Goal: Information Seeking & Learning: Learn about a topic

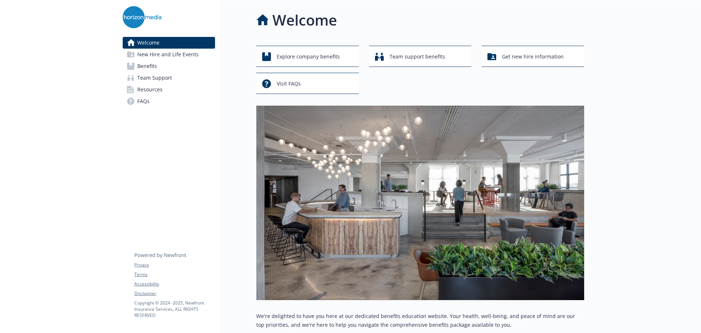
click at [187, 63] on link "Benefits" at bounding box center [169, 66] width 92 height 12
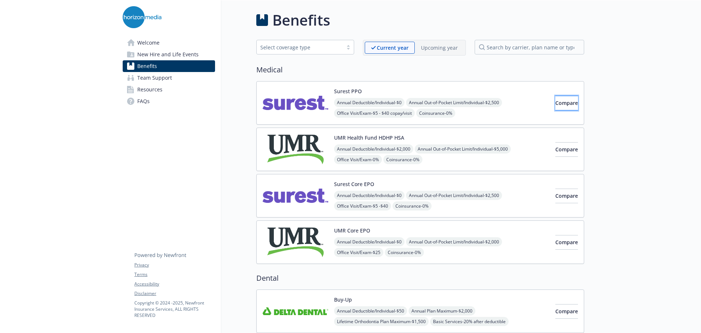
click at [555, 96] on button "Compare" at bounding box center [566, 103] width 23 height 15
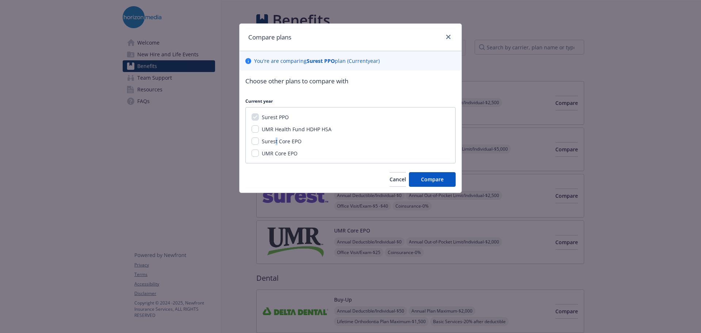
click at [277, 140] on span "Surest Core EPO" at bounding box center [282, 141] width 40 height 7
click at [262, 142] on span "Surest Core EPO" at bounding box center [282, 141] width 40 height 7
click at [259, 142] on input "Surest Core EPO" at bounding box center [255, 140] width 7 height 7
checkbox input "true"
click at [429, 174] on button "Compare" at bounding box center [432, 179] width 47 height 15
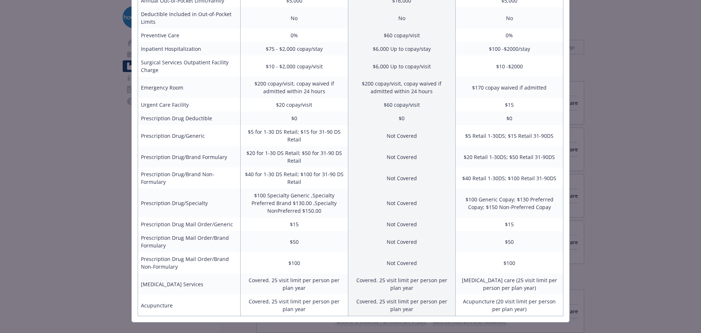
scroll to position [244, 0]
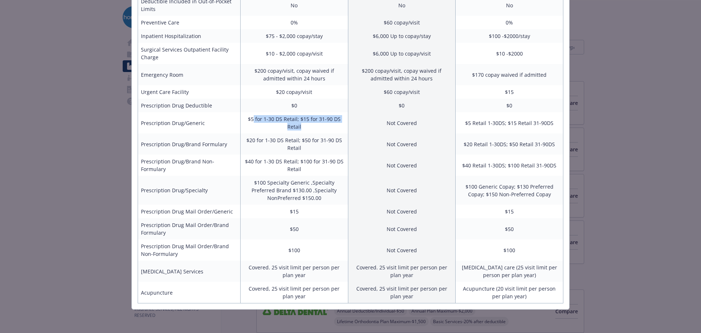
drag, startPoint x: 251, startPoint y: 121, endPoint x: 300, endPoint y: 126, distance: 49.6
click at [300, 126] on td "$5 for 1-30 DS Retail; $15 for 31-90 DS Retail" at bounding box center [294, 122] width 108 height 21
drag, startPoint x: 244, startPoint y: 139, endPoint x: 320, endPoint y: 145, distance: 76.2
click at [320, 145] on td "$20 for 1-30 DS Retail; $50 for 31-90 DS Retail" at bounding box center [294, 143] width 108 height 21
drag, startPoint x: 245, startPoint y: 159, endPoint x: 300, endPoint y: 167, distance: 56.4
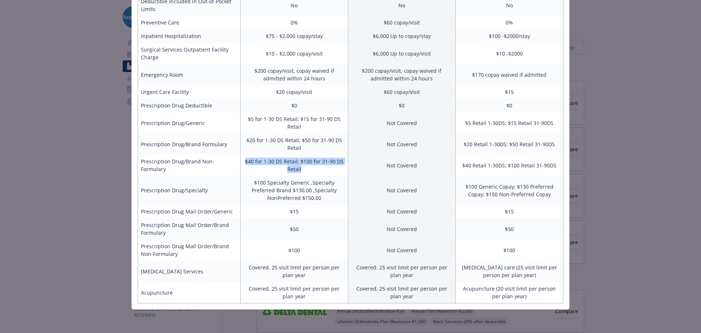
click at [300, 167] on td "$40 for 1-30 DS Retail; $100 for 31-90 DS Retail" at bounding box center [294, 164] width 108 height 21
click at [320, 257] on td "$100" at bounding box center [294, 249] width 108 height 21
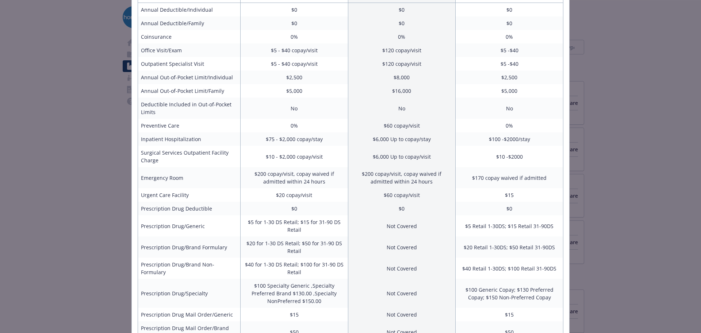
scroll to position [146, 0]
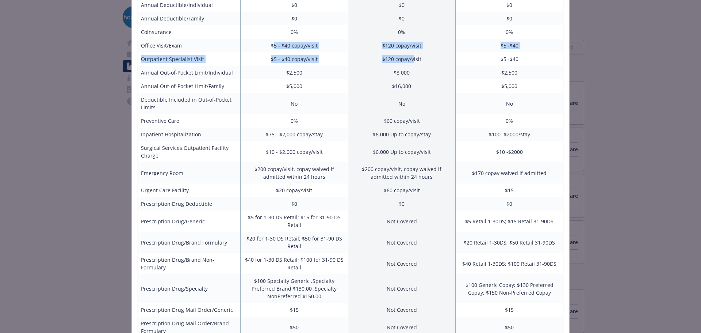
drag, startPoint x: 273, startPoint y: 44, endPoint x: 411, endPoint y: 57, distance: 138.9
click at [411, 57] on tbody "Annual Deductible/Individual $0 $0 $0 Annual Deductible/Family $0 $0 $0 Coinsur…" at bounding box center [350, 199] width 425 height 403
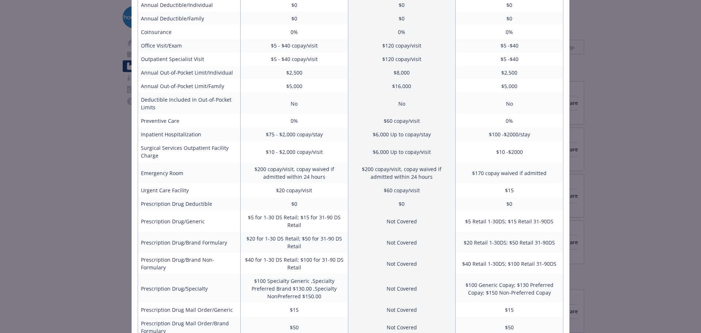
click at [285, 70] on td "$2,500" at bounding box center [294, 73] width 108 height 14
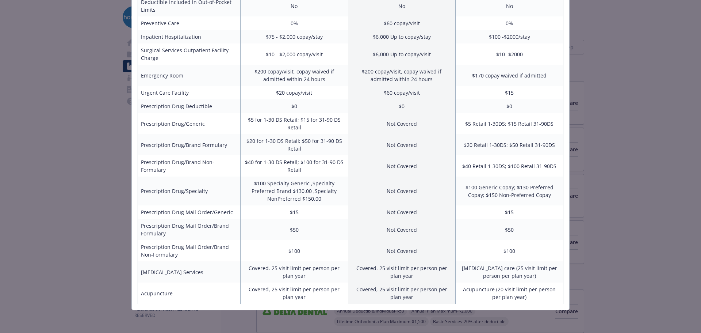
scroll to position [244, 0]
drag, startPoint x: 267, startPoint y: 118, endPoint x: 293, endPoint y: 121, distance: 25.7
click at [293, 121] on td "$5 for 1-30 DS Retail; $15 for 31-90 DS Retail" at bounding box center [294, 122] width 108 height 21
drag, startPoint x: 247, startPoint y: 138, endPoint x: 296, endPoint y: 145, distance: 49.0
click at [296, 145] on td "$20 for 1-30 DS Retail; $50 for 31-90 DS Retail" at bounding box center [294, 143] width 108 height 21
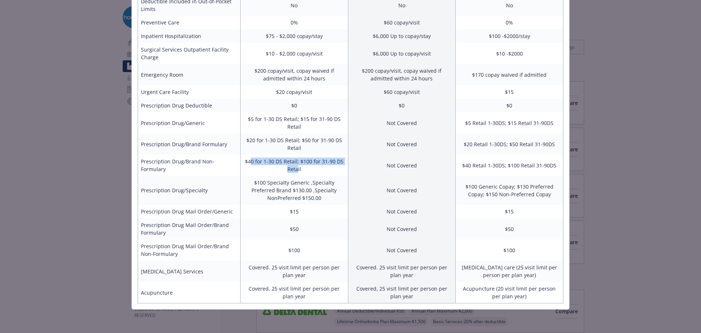
drag, startPoint x: 250, startPoint y: 159, endPoint x: 294, endPoint y: 167, distance: 44.6
click at [294, 167] on td "$40 for 1-30 DS Retail; $100 for 31-90 DS Retail" at bounding box center [294, 164] width 108 height 21
click at [257, 115] on td "$5 for 1-30 DS Retail; $15 for 31-90 DS Retail" at bounding box center [294, 122] width 108 height 21
drag, startPoint x: 244, startPoint y: 119, endPoint x: 299, endPoint y: 128, distance: 55.6
click at [299, 128] on td "$5 for 1-30 DS Retail; $15 for 31-90 DS Retail" at bounding box center [294, 122] width 108 height 21
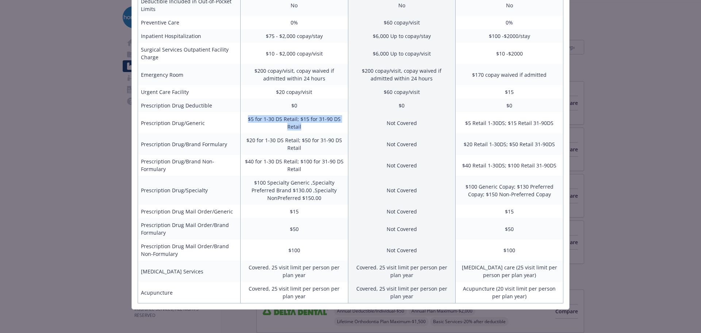
copy td "$5 for 1-30 DS Retail; $15 for 31-90 DS Retail"
click at [292, 141] on td "$20 for 1-30 DS Retail; $50 for 31-90 DS Retail" at bounding box center [294, 143] width 108 height 21
drag, startPoint x: 297, startPoint y: 118, endPoint x: 309, endPoint y: 126, distance: 14.2
click at [309, 126] on td "$5 for 1-30 DS Retail; $15 for 31-90 DS Retail" at bounding box center [294, 122] width 108 height 21
drag, startPoint x: 242, startPoint y: 117, endPoint x: 281, endPoint y: 120, distance: 39.2
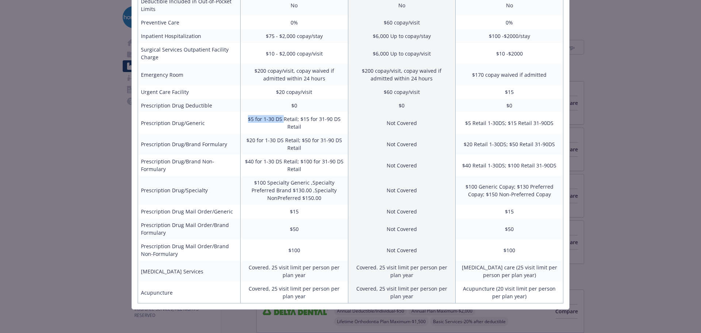
click at [281, 120] on td "$5 for 1-30 DS Retail; $15 for 31-90 DS Retail" at bounding box center [294, 122] width 108 height 21
drag, startPoint x: 242, startPoint y: 139, endPoint x: 281, endPoint y: 142, distance: 39.2
click at [281, 142] on td "$20 for 1-30 DS Retail; $50 for 31-90 DS Retail" at bounding box center [294, 143] width 108 height 21
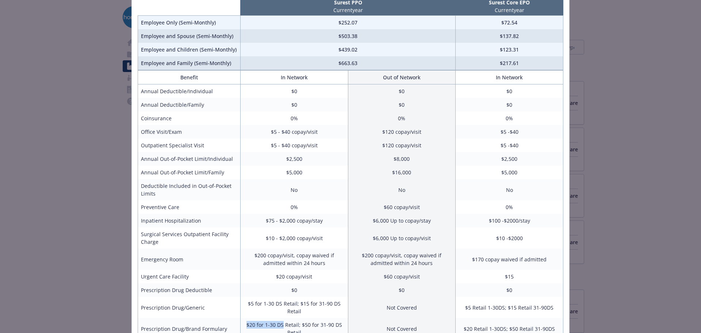
scroll to position [0, 0]
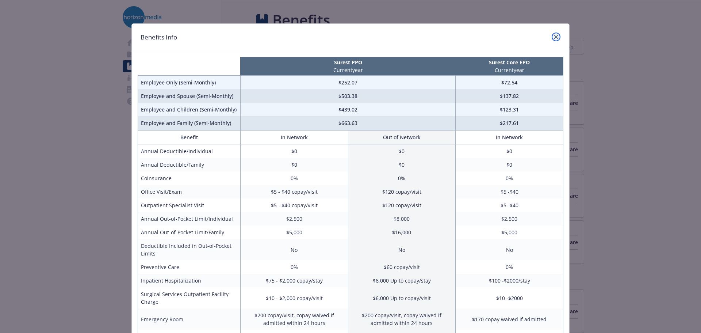
click at [552, 38] on link "close" at bounding box center [556, 36] width 9 height 9
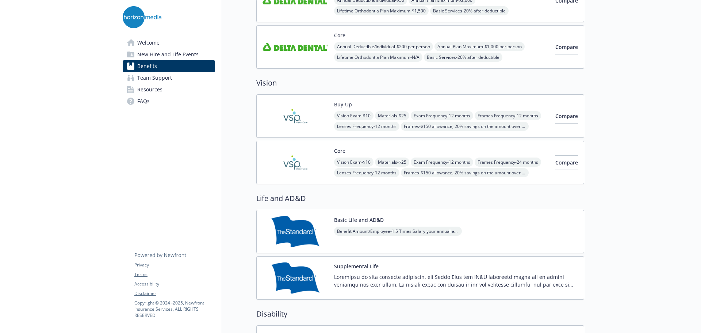
scroll to position [329, 0]
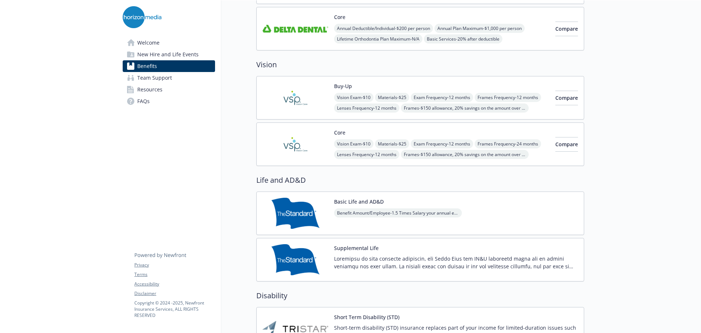
click at [506, 144] on div "Vision Exam - $10 Materials - $25 Exam Frequency - 12 months Frames Frequency -…" at bounding box center [441, 149] width 215 height 20
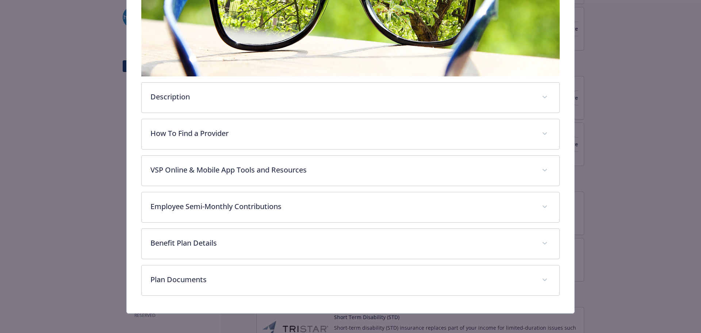
scroll to position [180, 0]
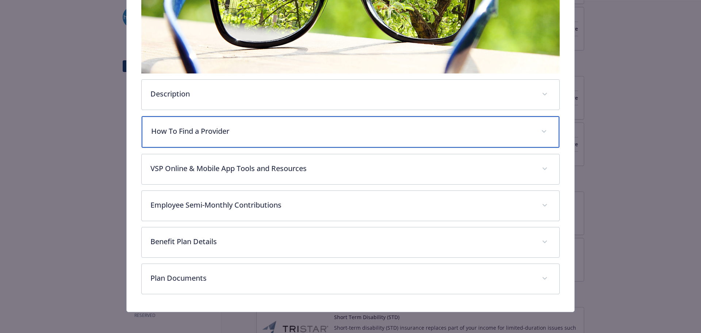
click at [304, 141] on div "How To Find a Provider" at bounding box center [351, 131] width 418 height 31
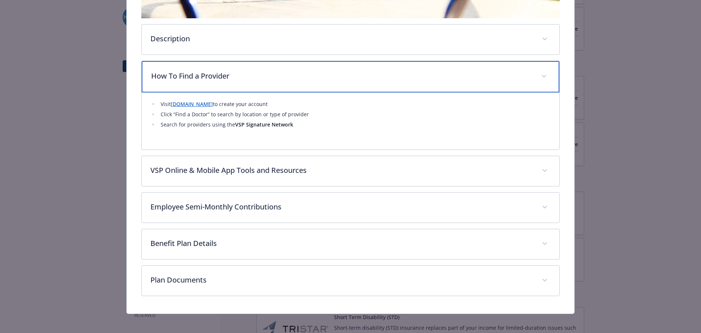
scroll to position [239, 0]
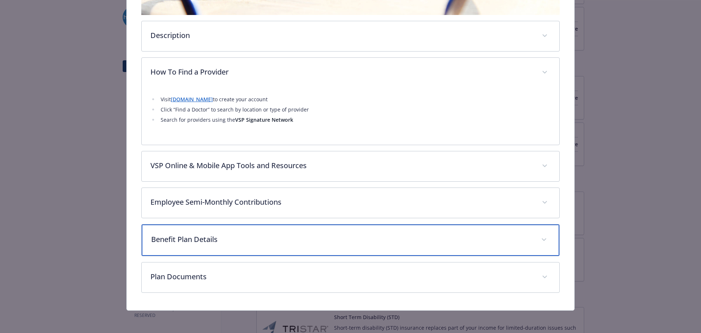
click at [312, 237] on p "Benefit Plan Details" at bounding box center [341, 239] width 381 height 11
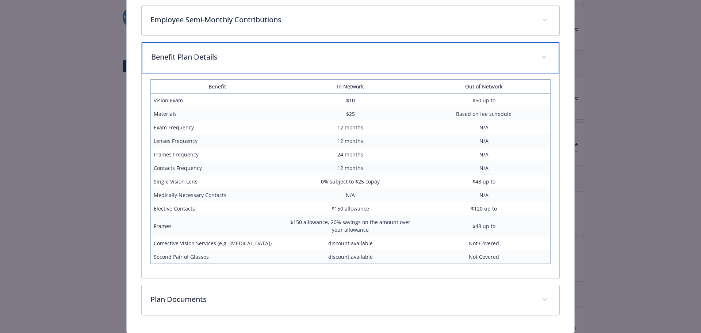
scroll to position [421, 0]
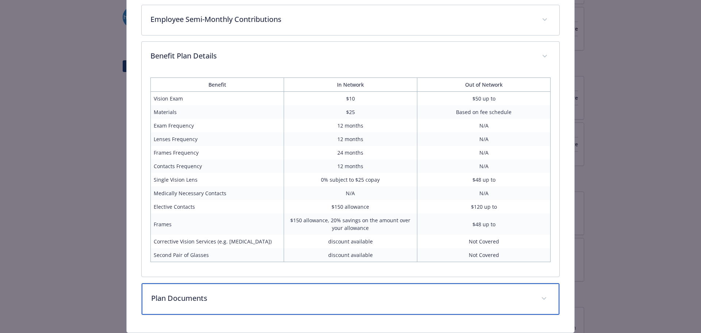
click at [270, 303] on div "Plan Documents" at bounding box center [351, 298] width 418 height 31
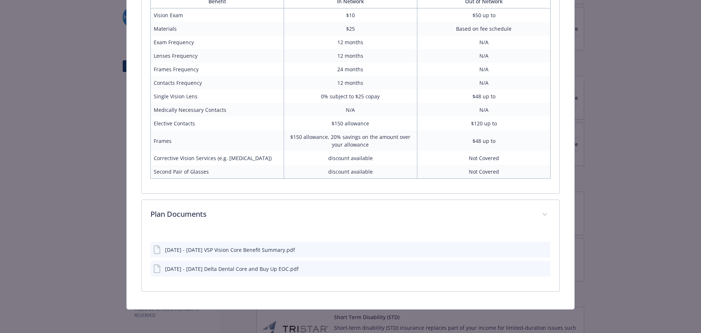
scroll to position [503, 0]
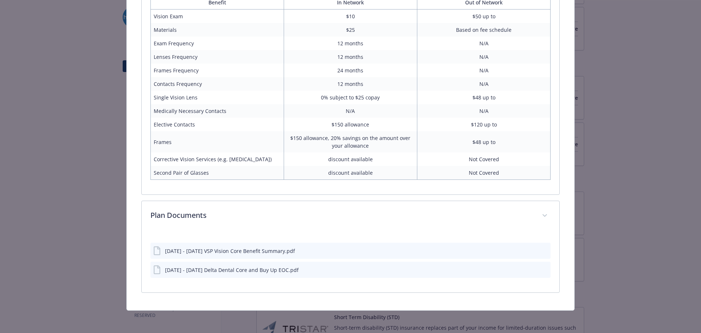
click at [541, 250] on icon "preview file" at bounding box center [543, 249] width 7 height 5
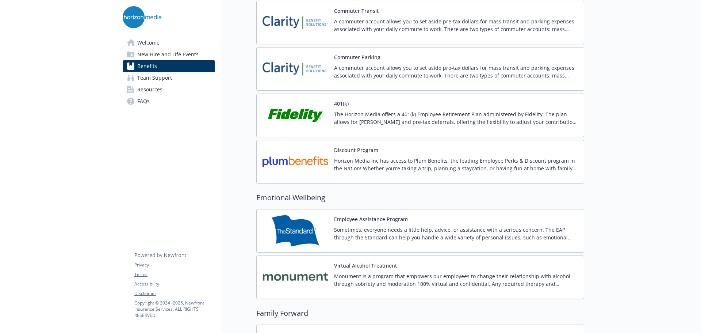
scroll to position [1241, 0]
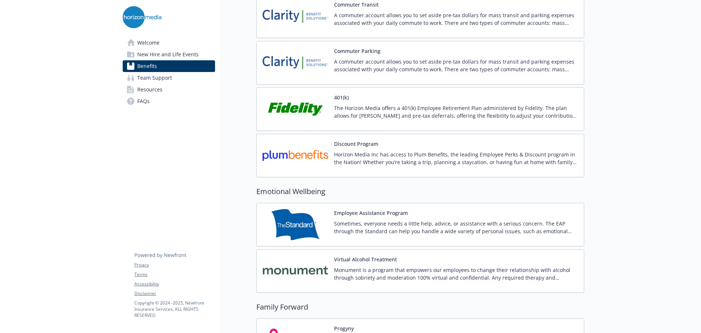
click at [427, 158] on p "Horizon Media Inc has access to Plum Benefits, the leading Employee Perks & Dis…" at bounding box center [456, 157] width 244 height 15
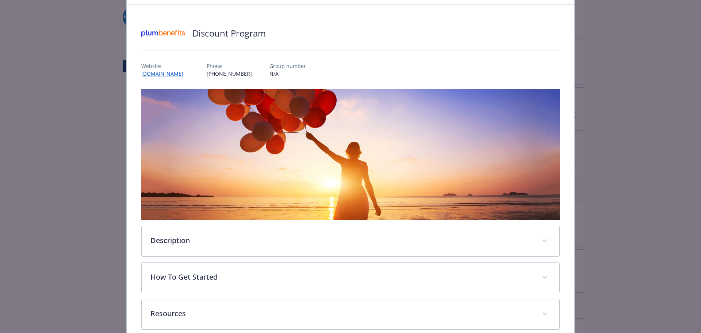
scroll to position [71, 0]
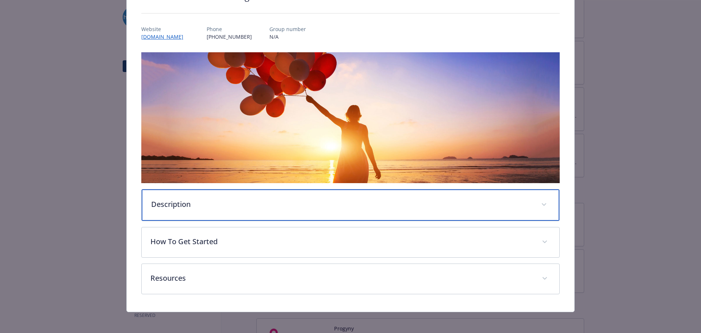
click at [204, 206] on p "Description" at bounding box center [341, 204] width 381 height 11
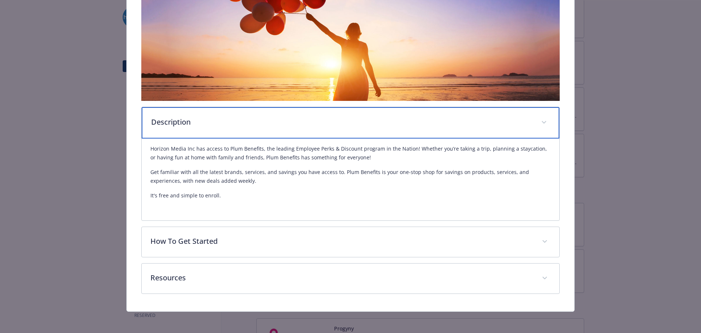
scroll to position [154, 0]
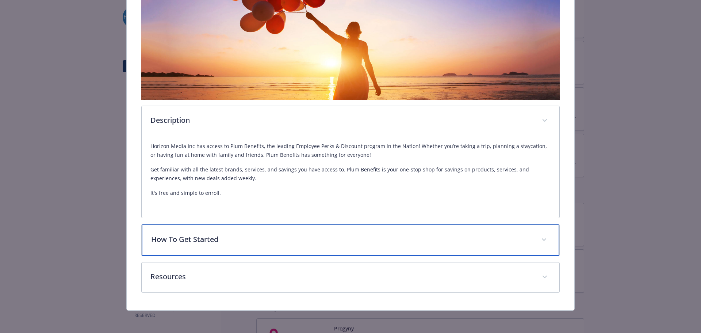
click at [273, 229] on div "How To Get Started" at bounding box center [351, 239] width 418 height 31
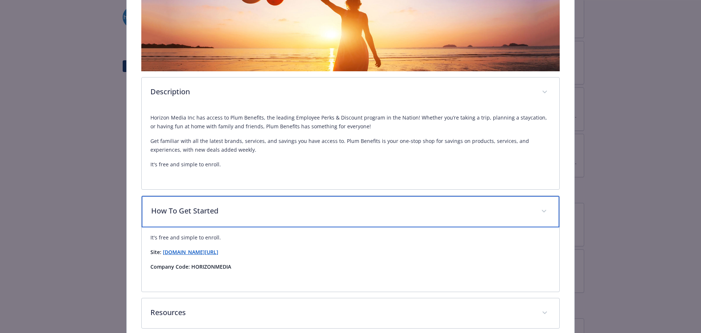
scroll to position [218, 0]
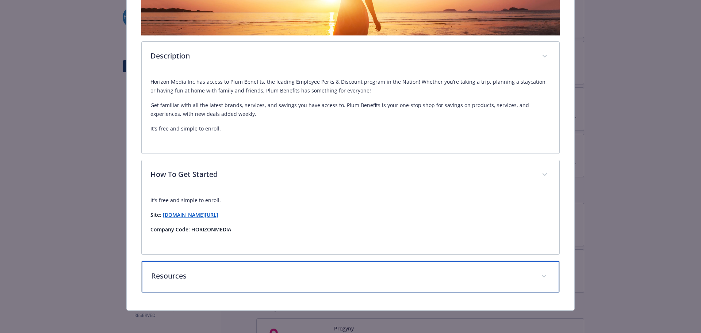
click at [292, 279] on p "Resources" at bounding box center [341, 275] width 381 height 11
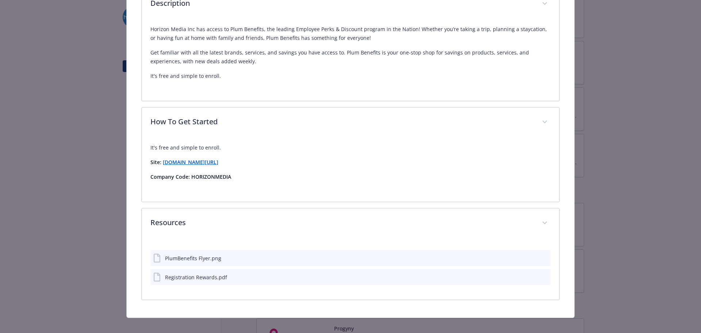
scroll to position [278, 0]
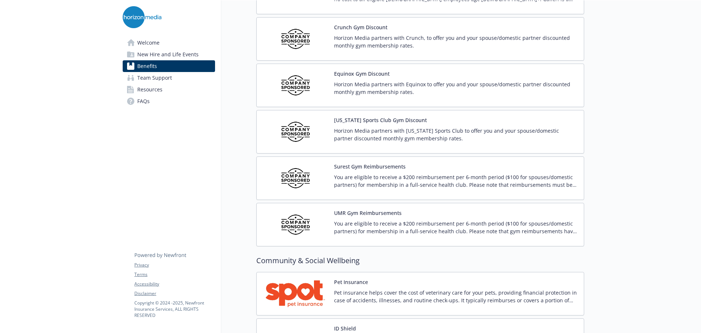
scroll to position [1691, 0]
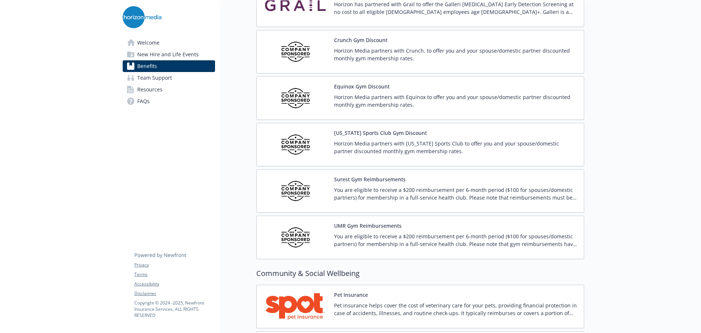
click at [367, 51] on p "Horizon Media partners with Crunch, to offer you and your spouse/domestic partn…" at bounding box center [456, 54] width 244 height 15
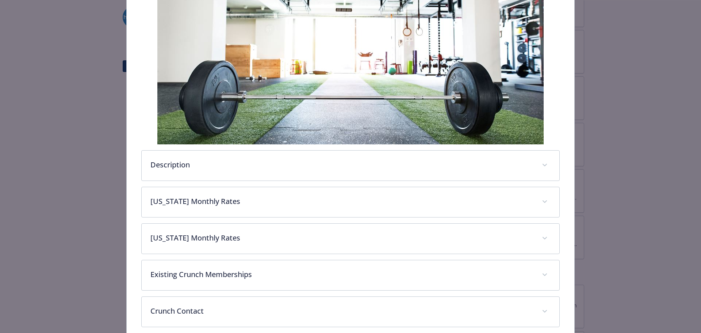
scroll to position [146, 0]
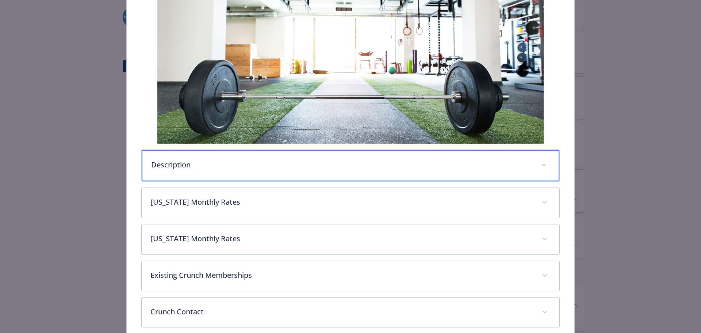
click at [254, 172] on div "Description" at bounding box center [351, 165] width 418 height 31
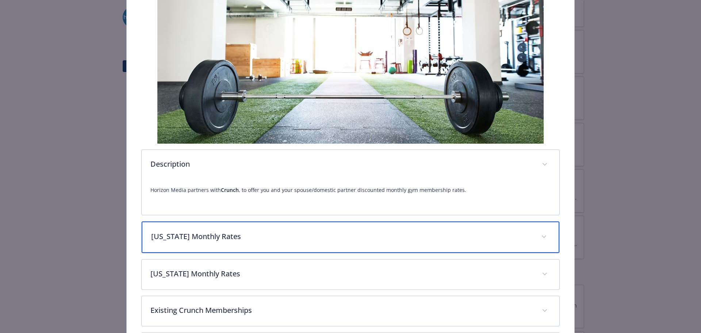
click at [227, 231] on div "[US_STATE] Monthly Rates" at bounding box center [351, 236] width 418 height 31
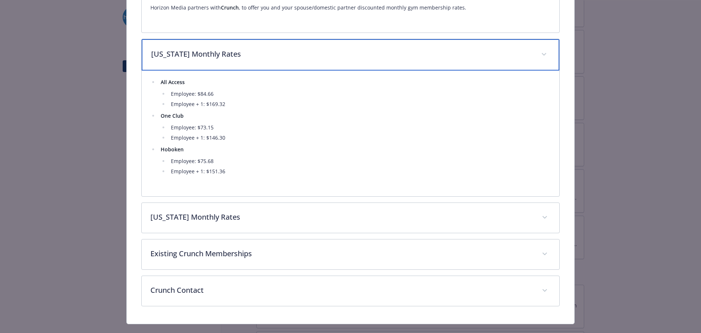
scroll to position [329, 0]
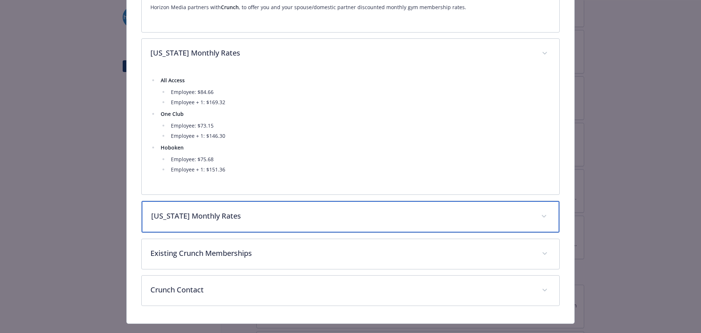
click at [253, 216] on p "[US_STATE] Monthly Rates" at bounding box center [341, 215] width 381 height 11
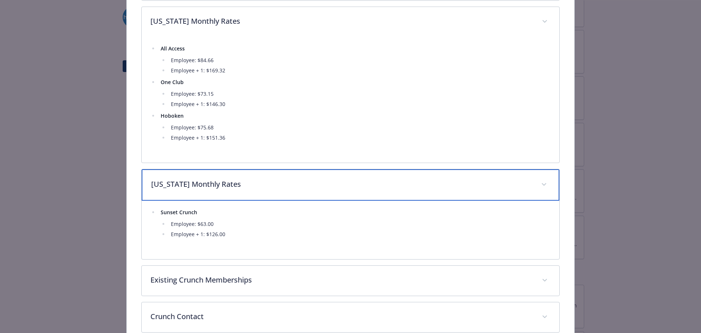
scroll to position [401, 0]
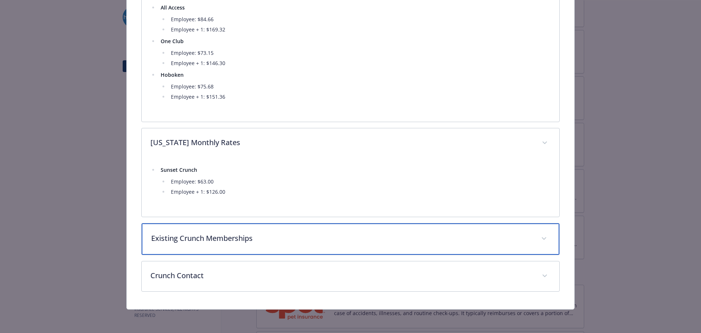
click at [495, 240] on p "Existing Crunch Memberships" at bounding box center [341, 238] width 381 height 11
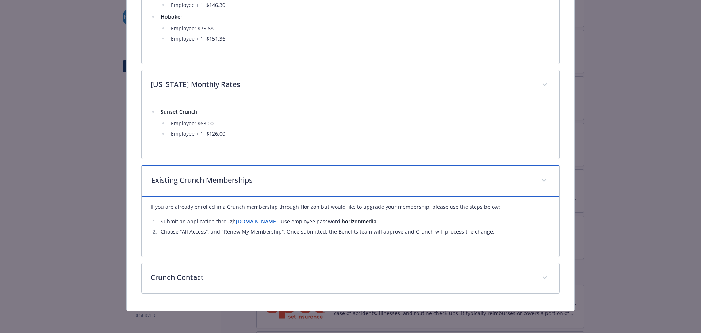
scroll to position [461, 0]
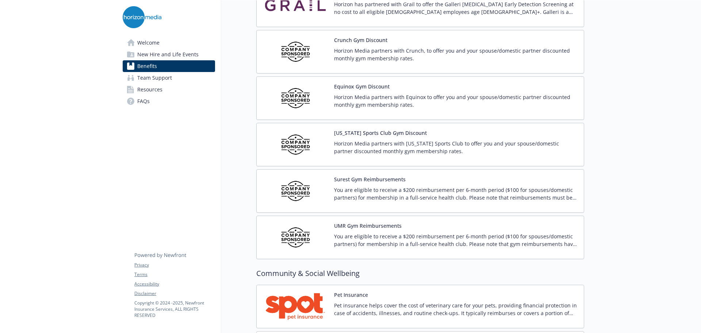
click at [379, 101] on p "Horizon Media partners with Equinox to offer you and your spouse/domestic partn…" at bounding box center [456, 100] width 244 height 15
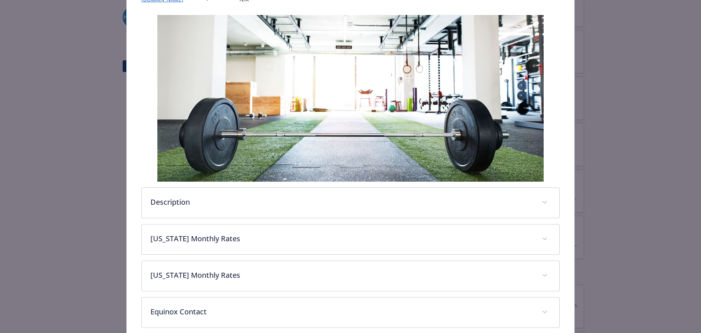
scroll to position [144, 0]
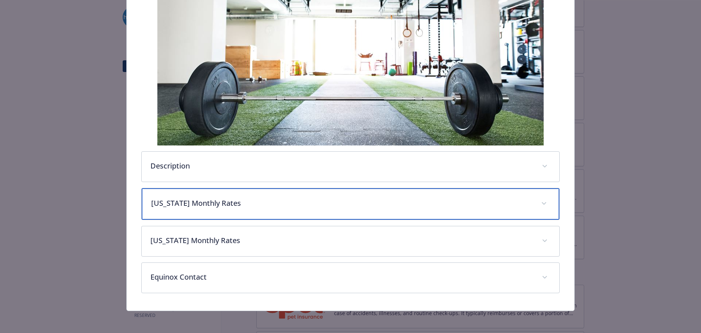
click at [212, 197] on p "[US_STATE] Monthly Rates" at bounding box center [341, 202] width 381 height 11
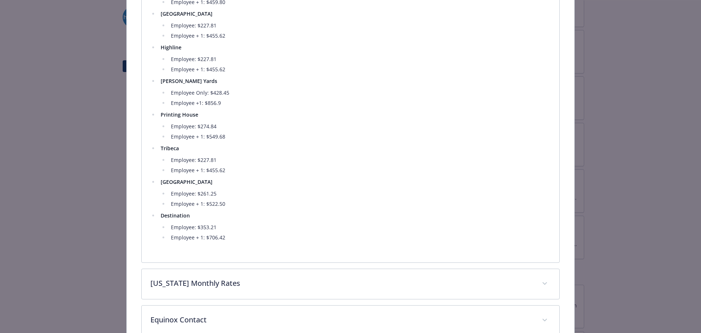
scroll to position [506, 0]
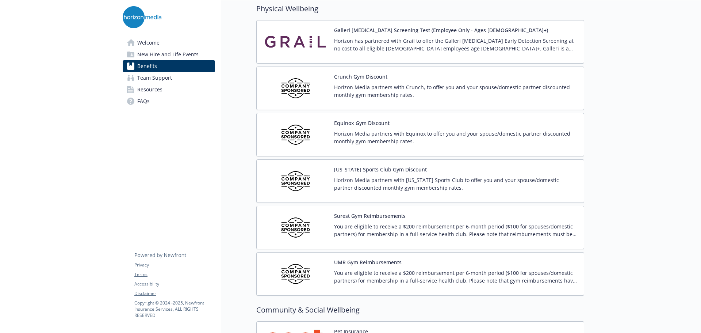
click at [185, 51] on span "New Hire and Life Events" at bounding box center [167, 55] width 61 height 12
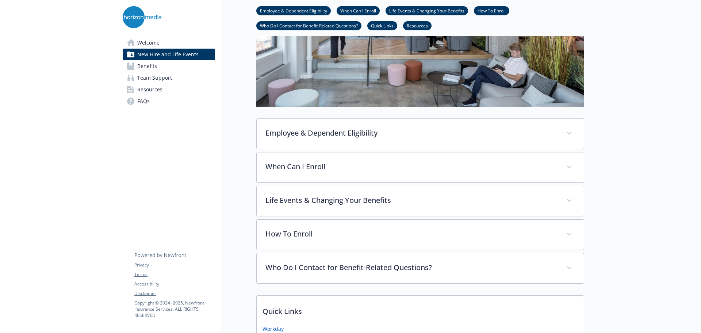
scroll to position [298, 0]
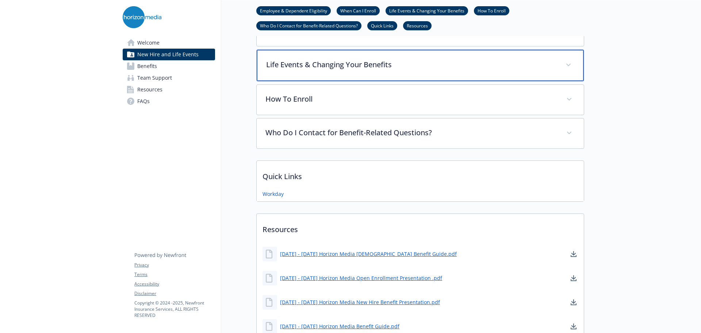
click at [323, 56] on div "Life Events & Changing Your Benefits" at bounding box center [420, 65] width 327 height 31
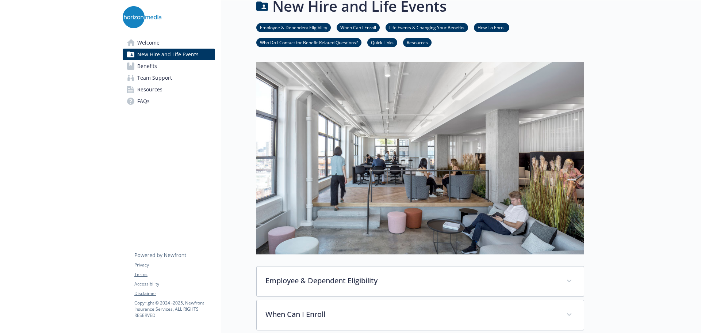
scroll to position [0, 0]
